Goal: Find contact information: Find contact information

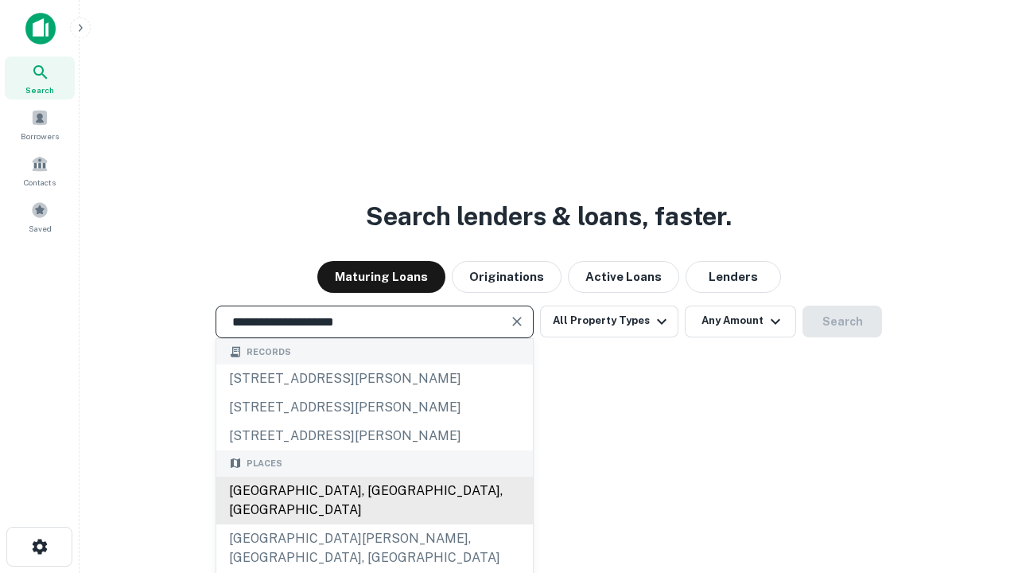
click at [374, 524] on div "[GEOGRAPHIC_DATA], [GEOGRAPHIC_DATA], [GEOGRAPHIC_DATA]" at bounding box center [374, 501] width 317 height 48
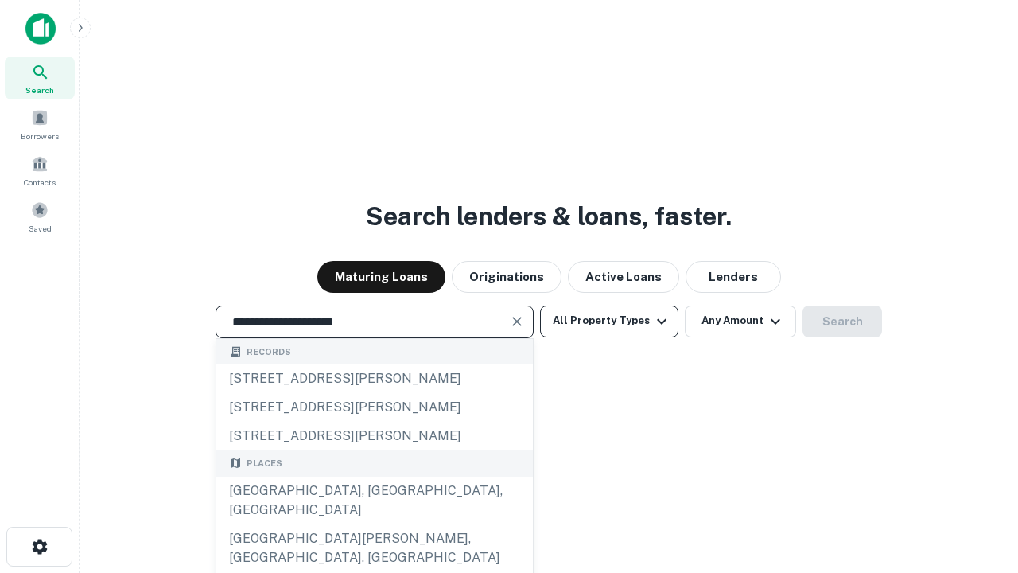
click at [609, 321] on button "All Property Types" at bounding box center [609, 322] width 138 height 32
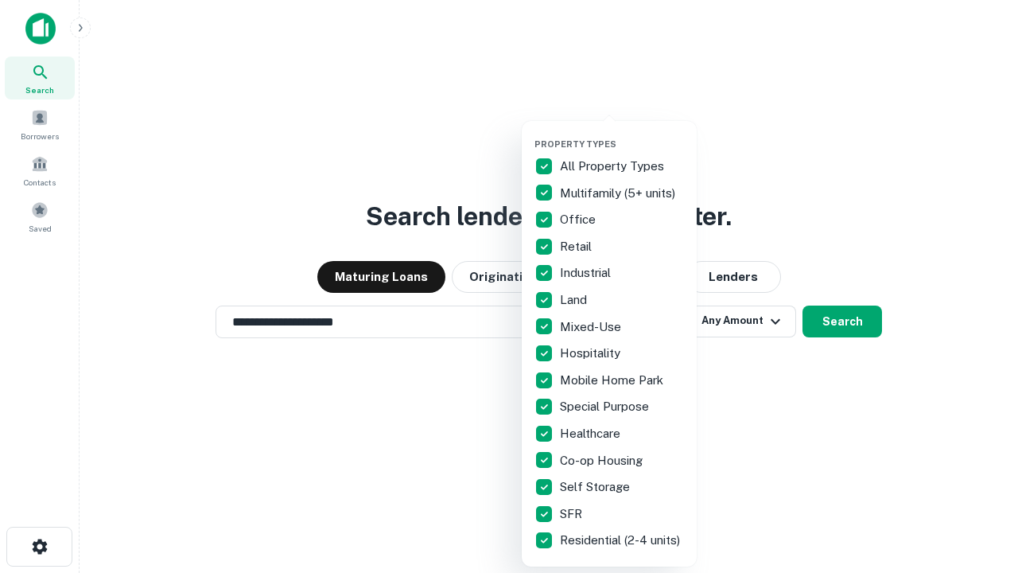
type input "**********"
click at [622, 134] on button "button" at bounding box center [622, 134] width 175 height 1
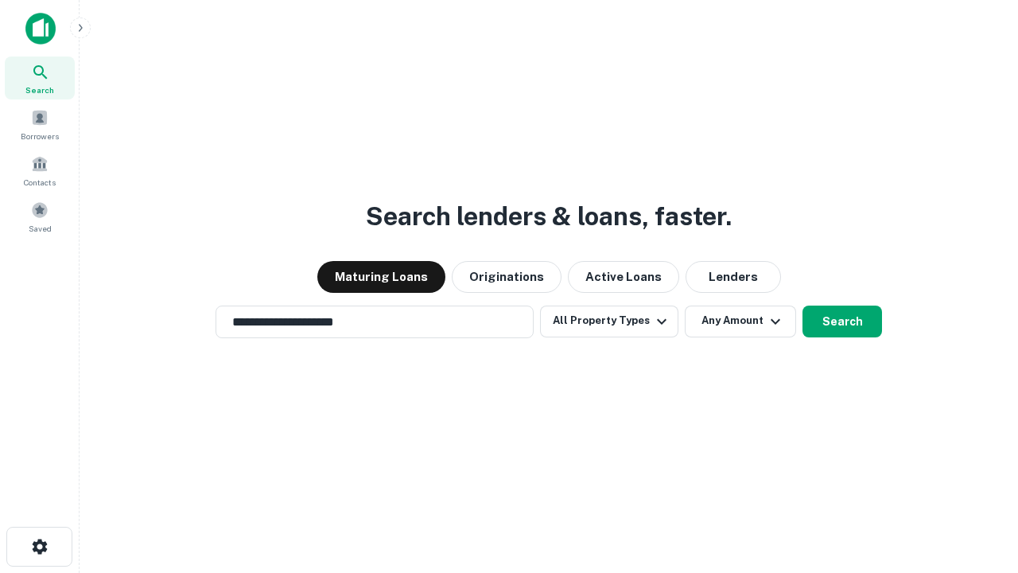
scroll to position [10, 192]
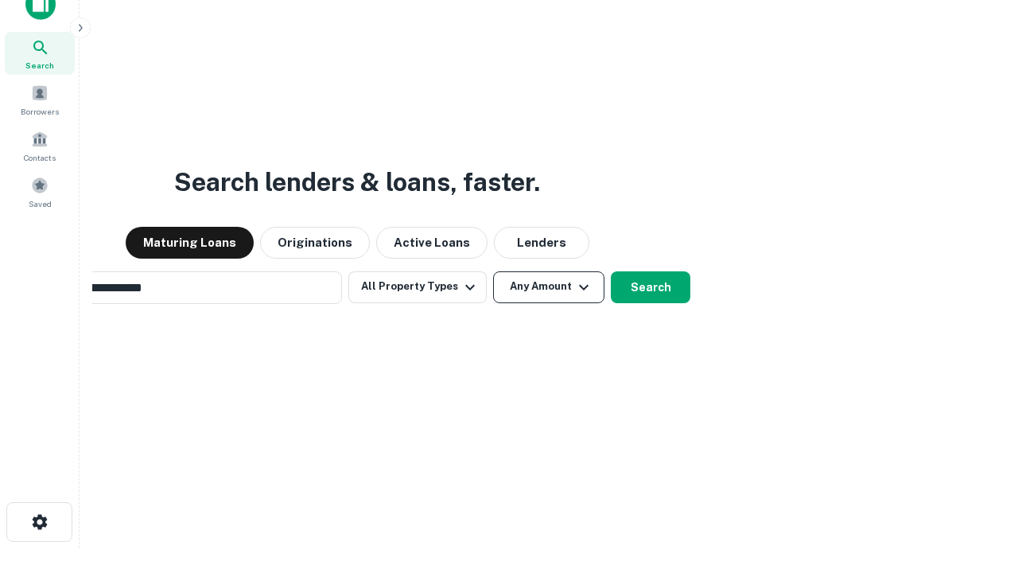
click at [493, 271] on button "Any Amount" at bounding box center [548, 287] width 111 height 32
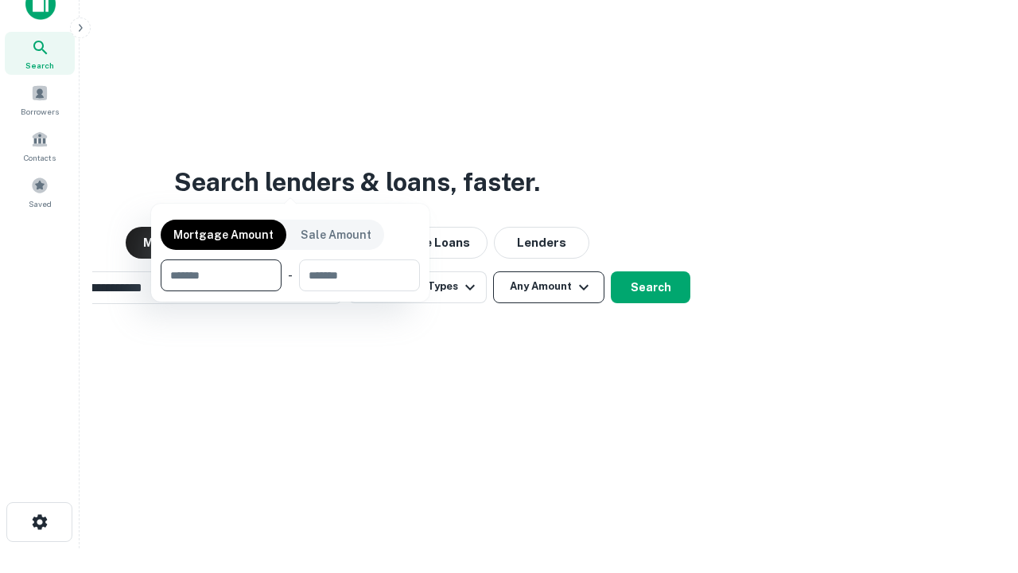
scroll to position [115, 450]
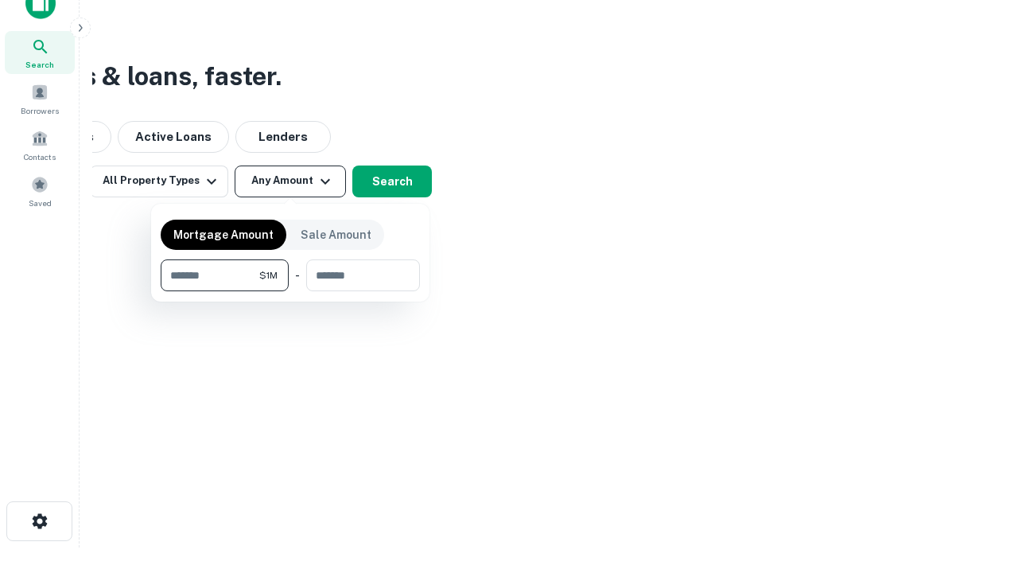
type input "*******"
click at [290, 291] on button "button" at bounding box center [290, 291] width 259 height 1
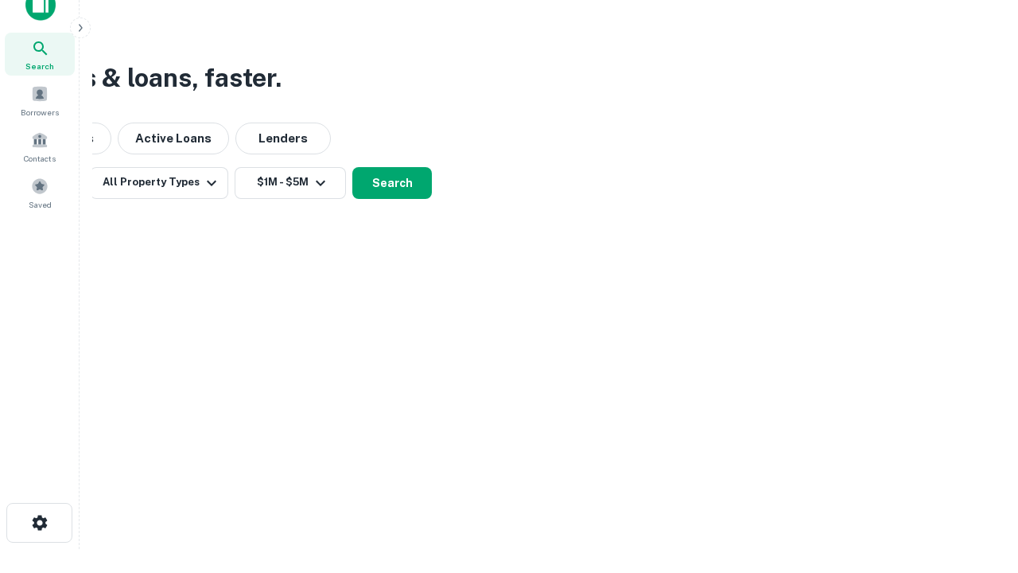
scroll to position [10, 294]
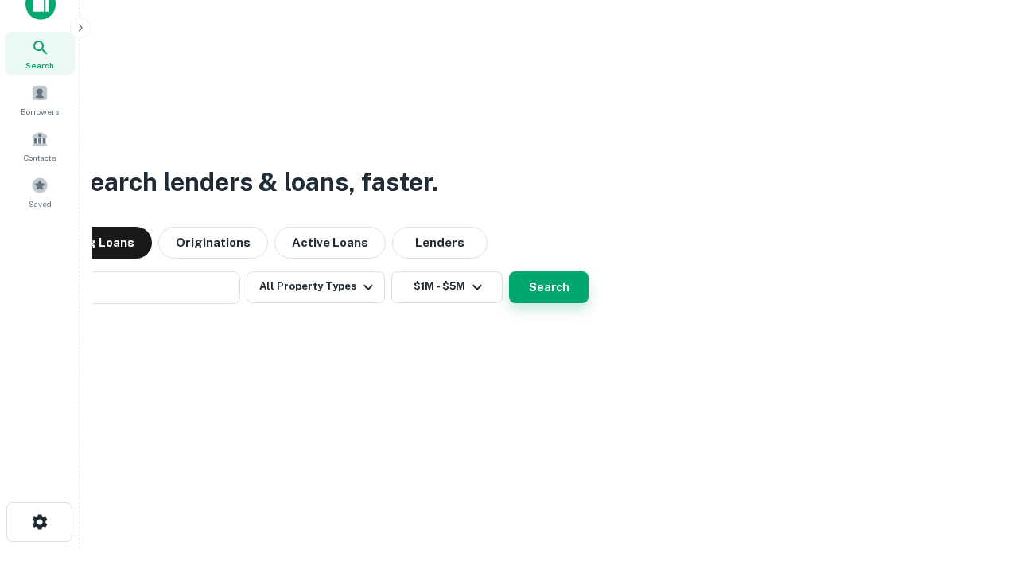
click at [509, 271] on button "Search" at bounding box center [549, 287] width 80 height 32
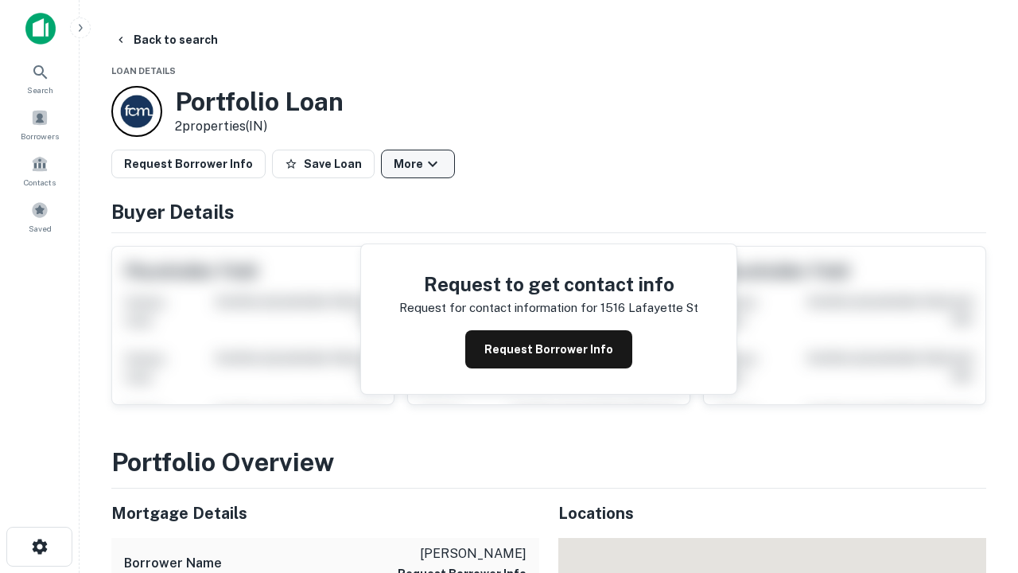
click at [418, 164] on button "More" at bounding box center [418, 164] width 74 height 29
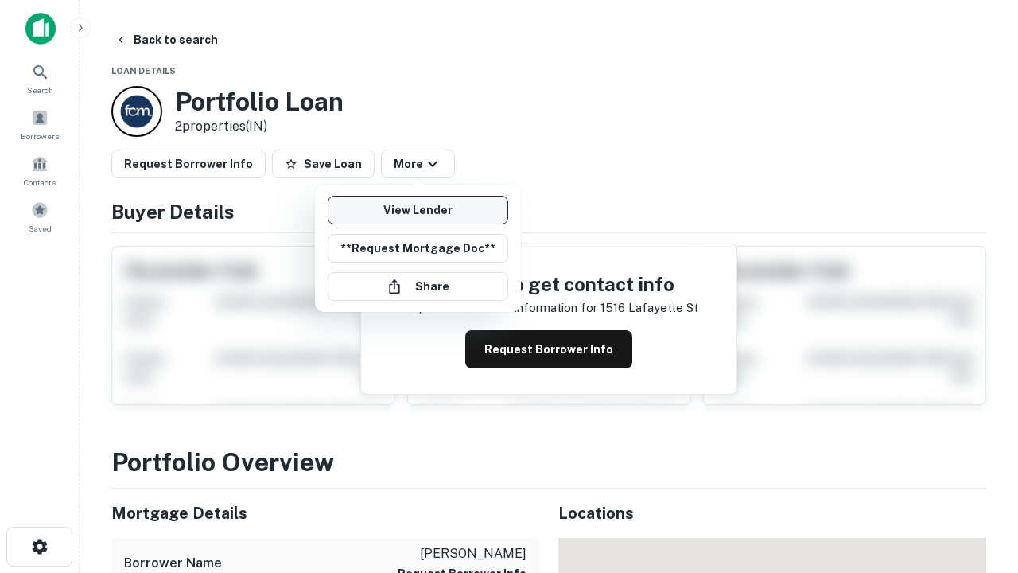
click at [418, 210] on link "View Lender" at bounding box center [418, 210] width 181 height 29
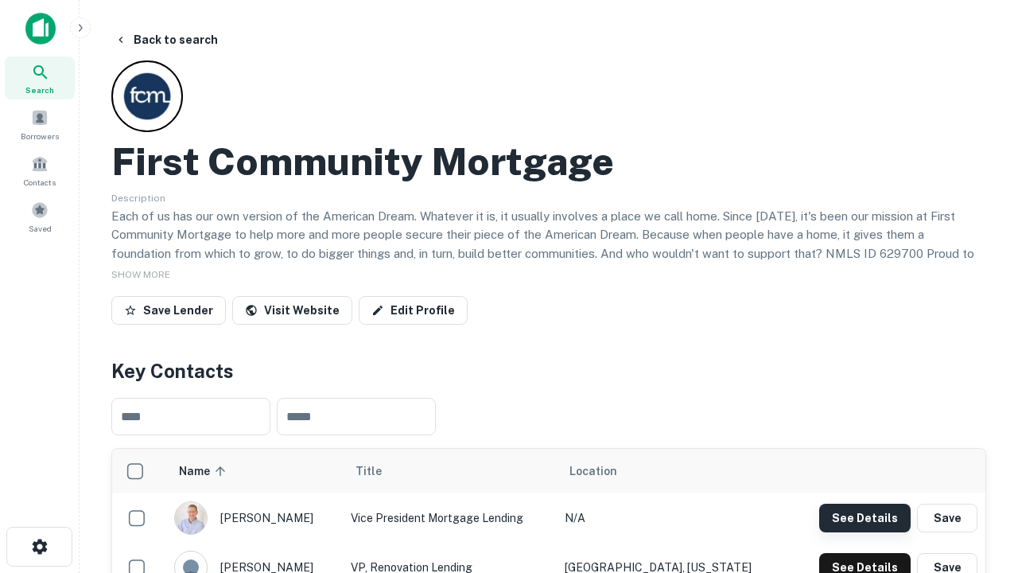
click at [865, 517] on button "See Details" at bounding box center [864, 518] width 91 height 29
click at [39, 547] on icon "button" at bounding box center [39, 546] width 19 height 19
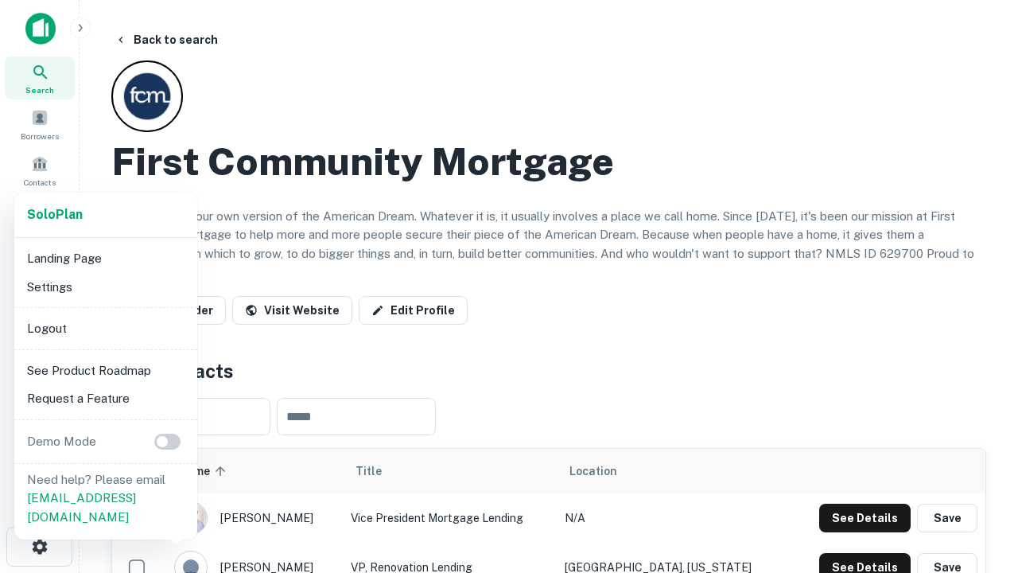
click at [105, 328] on li "Logout" at bounding box center [106, 328] width 170 height 29
